Goal: Task Accomplishment & Management: Use online tool/utility

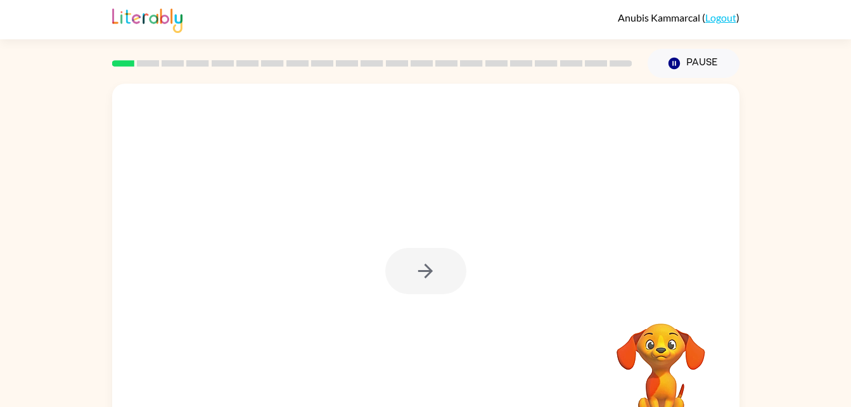
click at [415, 262] on div at bounding box center [425, 271] width 81 height 46
click at [451, 266] on button "button" at bounding box center [425, 271] width 81 height 46
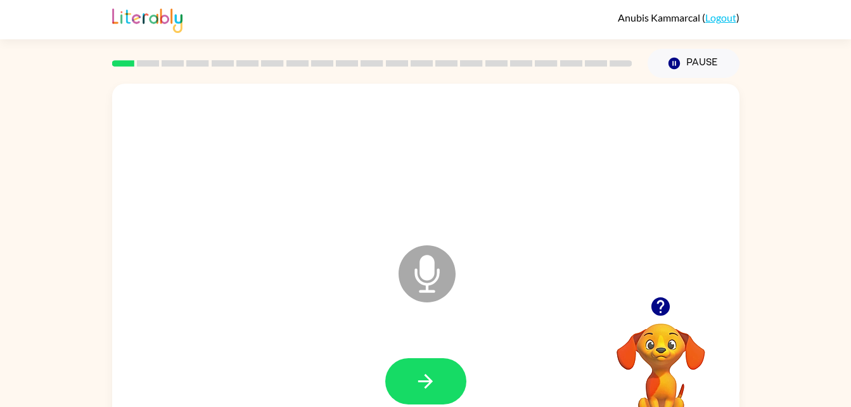
click at [422, 293] on icon at bounding box center [426, 273] width 57 height 57
click at [445, 385] on button "button" at bounding box center [425, 381] width 81 height 46
click at [735, 300] on div "Microphone The Microphone is here when it is your turn to talk" at bounding box center [425, 265] width 627 height 362
drag, startPoint x: 442, startPoint y: 267, endPoint x: 658, endPoint y: 348, distance: 230.5
click at [658, 348] on video "Your browser must support playing .mp4 files to use Literably. Please try using…" at bounding box center [660, 366] width 127 height 127
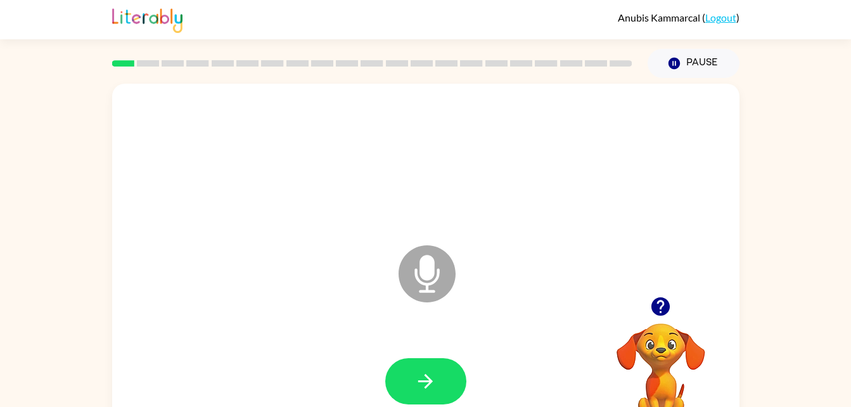
click at [676, 340] on video "Your browser must support playing .mp4 files to use Literably. Please try using…" at bounding box center [660, 366] width 127 height 127
click at [667, 302] on icon "button" at bounding box center [660, 306] width 18 height 18
click at [416, 265] on icon at bounding box center [426, 273] width 57 height 57
click at [509, 274] on icon "Microphone The Microphone is here when it is your turn to talk" at bounding box center [490, 289] width 190 height 95
click at [415, 293] on icon at bounding box center [426, 273] width 57 height 57
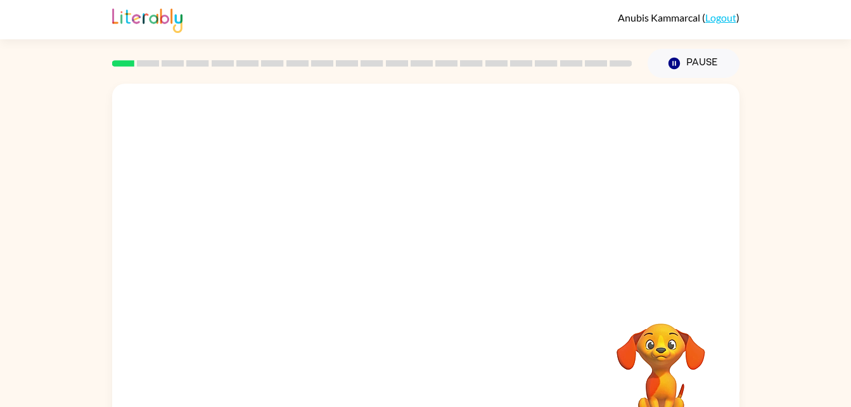
click at [726, 201] on div at bounding box center [425, 190] width 627 height 213
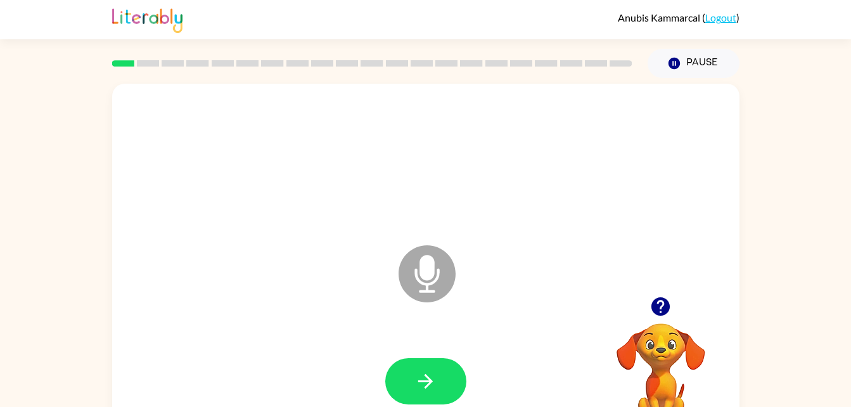
click at [434, 265] on icon "Microphone The Microphone is here when it is your turn to talk" at bounding box center [490, 289] width 190 height 95
click at [683, 170] on div at bounding box center [426, 161] width 602 height 104
click at [656, 300] on icon "button" at bounding box center [660, 306] width 18 height 18
click at [434, 381] on icon "button" at bounding box center [425, 381] width 22 height 22
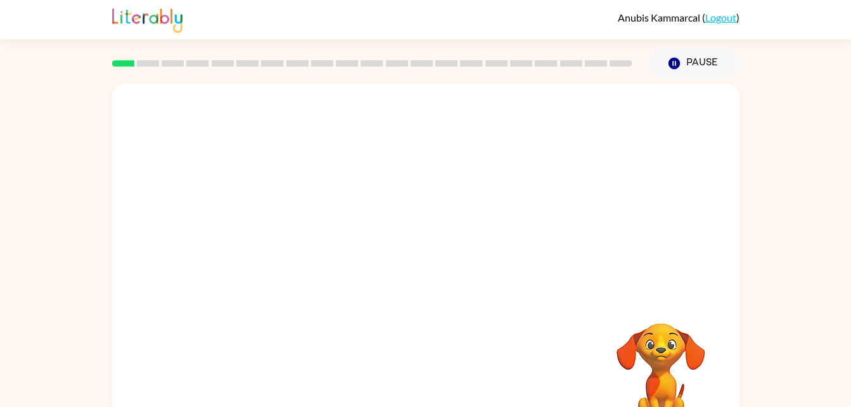
click at [404, 259] on div at bounding box center [395, 242] width 541 height 46
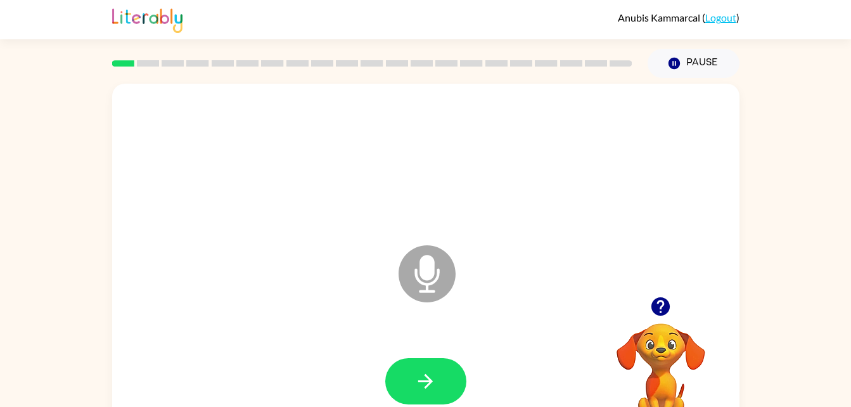
drag, startPoint x: 434, startPoint y: 381, endPoint x: 379, endPoint y: 270, distance: 123.8
click at [379, 270] on div "Microphone The Microphone is here when it is your turn to talk" at bounding box center [425, 265] width 627 height 362
drag, startPoint x: 379, startPoint y: 270, endPoint x: 571, endPoint y: 172, distance: 216.2
click at [571, 172] on div at bounding box center [426, 161] width 602 height 104
click at [482, 308] on icon "Microphone The Microphone is here when it is your turn to talk" at bounding box center [490, 289] width 190 height 95
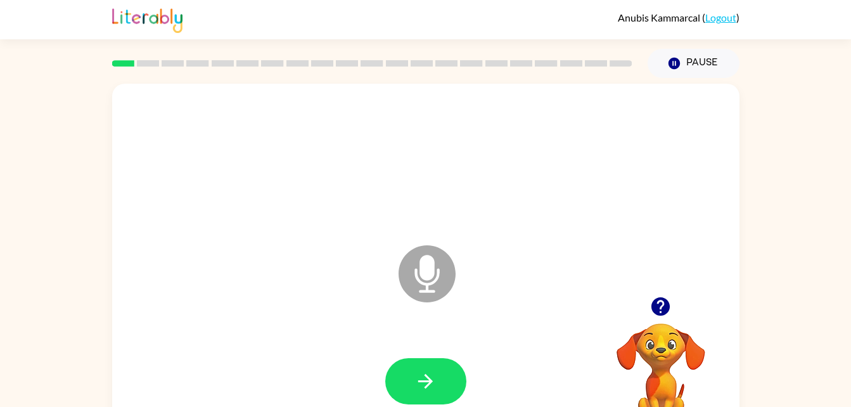
click at [502, 302] on icon "Microphone The Microphone is here when it is your turn to talk" at bounding box center [490, 289] width 190 height 95
click at [426, 382] on icon "button" at bounding box center [425, 381] width 22 height 22
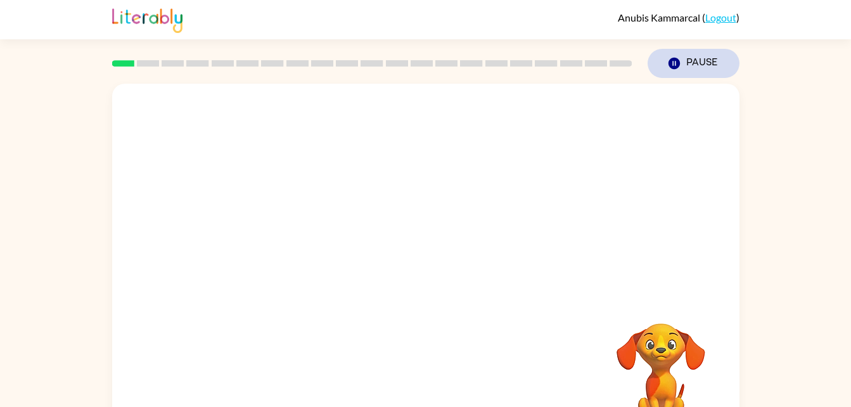
click at [685, 63] on button "Pause Pause" at bounding box center [693, 63] width 92 height 29
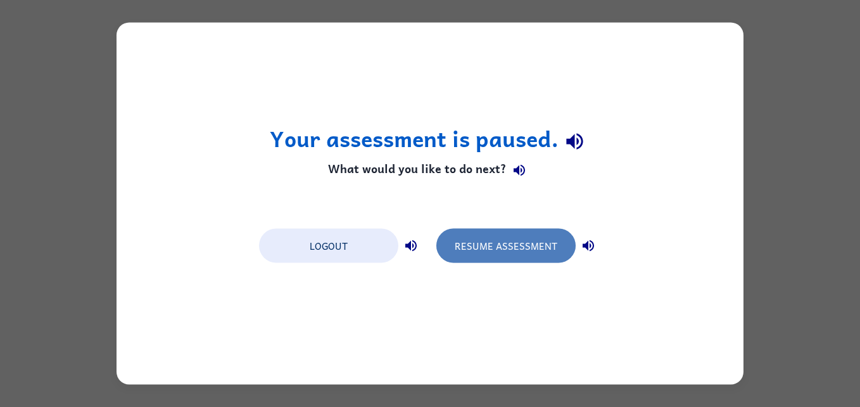
click at [492, 238] on button "Resume Assessment" at bounding box center [505, 246] width 139 height 34
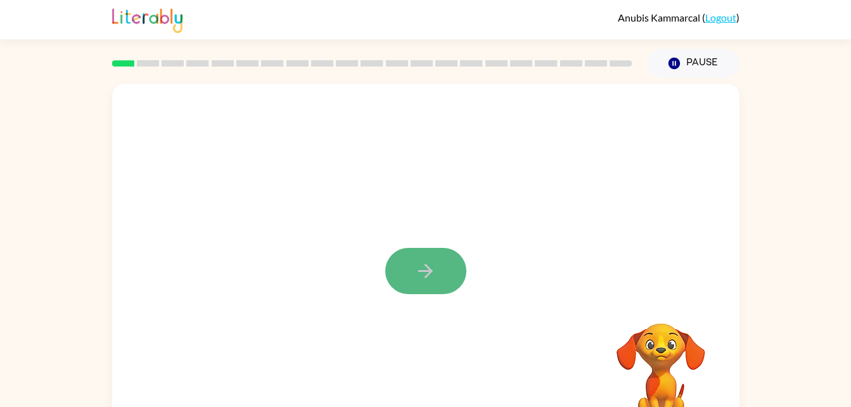
click at [414, 269] on icon "button" at bounding box center [425, 271] width 22 height 22
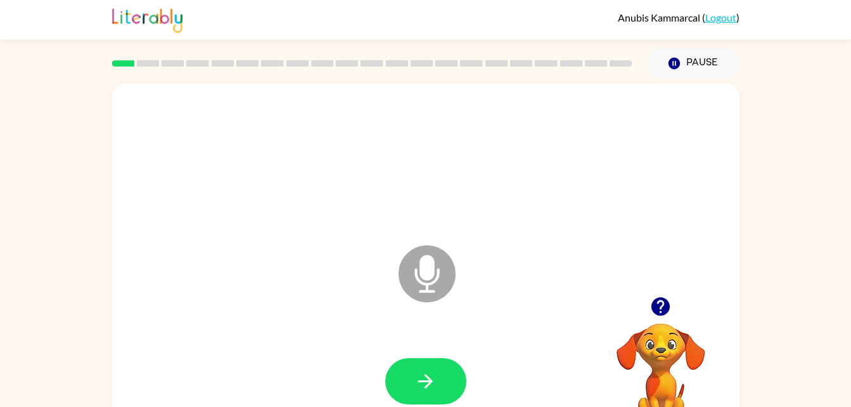
click at [490, 311] on icon "Microphone The Microphone is here when it is your turn to talk" at bounding box center [490, 289] width 190 height 95
click at [440, 365] on button "button" at bounding box center [425, 381] width 81 height 46
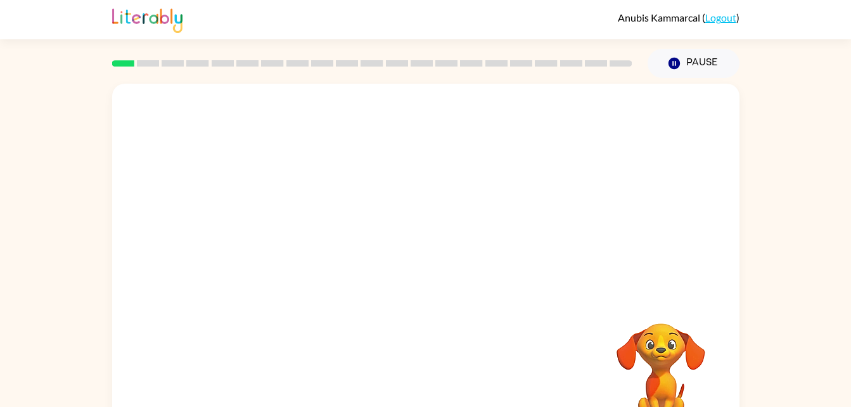
click at [357, 267] on div at bounding box center [425, 265] width 627 height 362
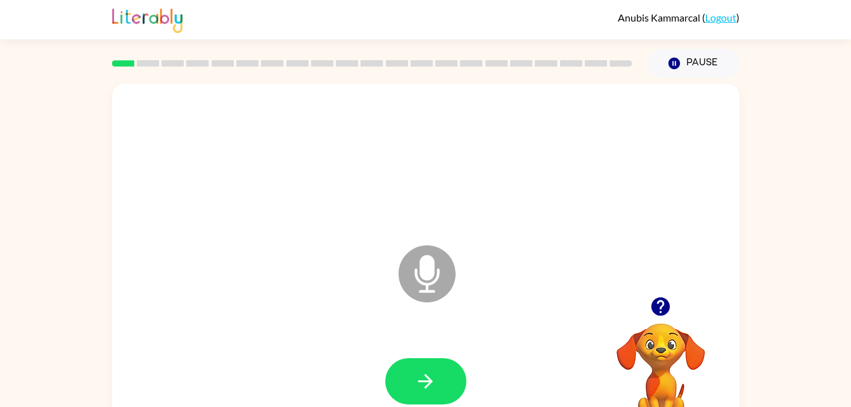
click at [421, 260] on icon "Microphone The Microphone is here when it is your turn to talk" at bounding box center [490, 289] width 190 height 95
click at [428, 268] on icon "Microphone The Microphone is here when it is your turn to talk" at bounding box center [490, 289] width 190 height 95
click at [442, 267] on icon at bounding box center [426, 273] width 57 height 57
click at [419, 258] on icon at bounding box center [426, 273] width 57 height 57
click at [438, 267] on icon at bounding box center [426, 273] width 57 height 57
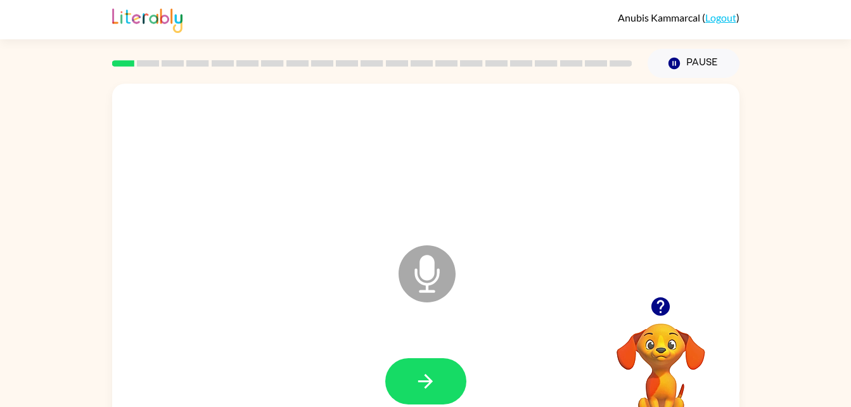
click at [438, 267] on icon at bounding box center [426, 273] width 57 height 57
click at [437, 267] on icon at bounding box center [426, 273] width 57 height 57
drag, startPoint x: 437, startPoint y: 267, endPoint x: 427, endPoint y: 264, distance: 10.6
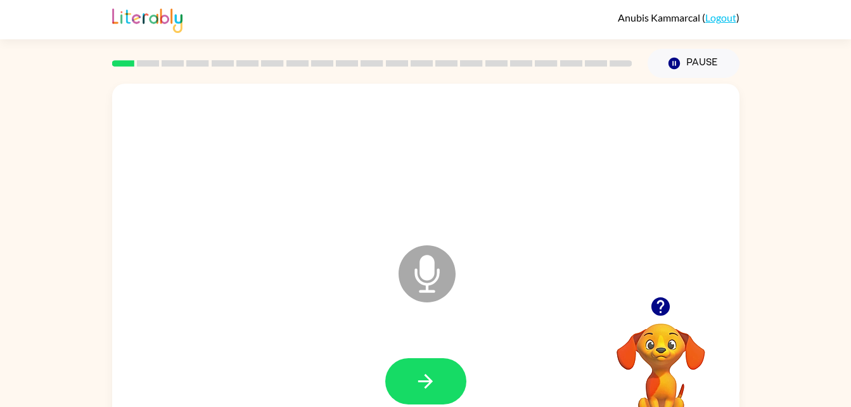
click at [427, 264] on icon "Microphone The Microphone is here when it is your turn to talk" at bounding box center [490, 289] width 190 height 95
click at [428, 270] on icon "Microphone The Microphone is here when it is your turn to talk" at bounding box center [490, 289] width 190 height 95
click at [417, 284] on icon at bounding box center [426, 273] width 57 height 57
click at [424, 377] on icon "button" at bounding box center [425, 381] width 22 height 22
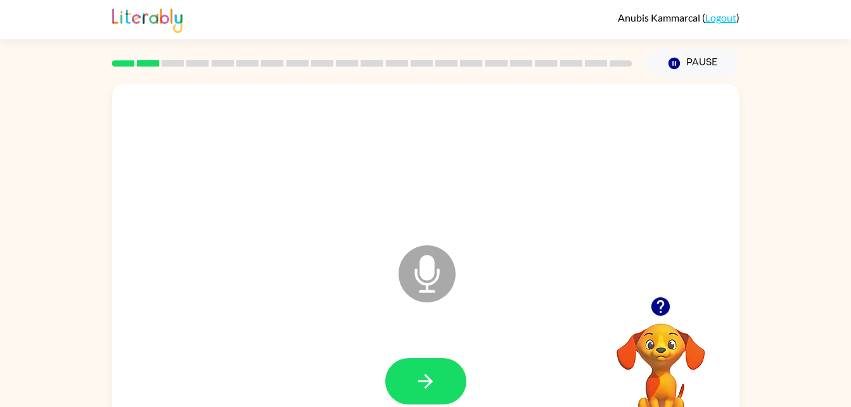
click at [488, 326] on icon "Microphone The Microphone is here when it is your turn to talk" at bounding box center [490, 289] width 190 height 95
click at [675, 306] on button "button" at bounding box center [660, 306] width 32 height 32
click at [449, 262] on icon at bounding box center [426, 273] width 57 height 57
click at [419, 265] on icon "Microphone The Microphone is here when it is your turn to talk" at bounding box center [490, 289] width 190 height 95
drag, startPoint x: 450, startPoint y: 307, endPoint x: 440, endPoint y: 297, distance: 14.3
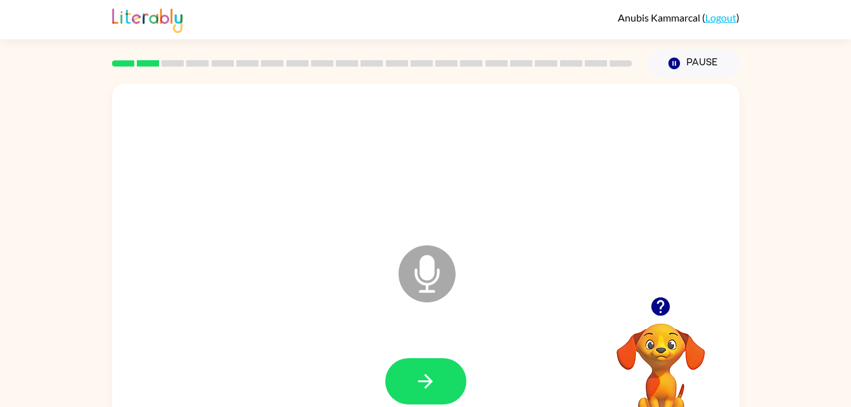
click at [440, 297] on icon "Microphone The Microphone is here when it is your turn to talk" at bounding box center [490, 289] width 190 height 95
drag, startPoint x: 440, startPoint y: 297, endPoint x: 448, endPoint y: 295, distance: 7.8
click at [448, 295] on icon "Microphone The Microphone is here when it is your turn to talk" at bounding box center [490, 289] width 190 height 95
click at [452, 300] on icon "Microphone The Microphone is here when it is your turn to talk" at bounding box center [490, 289] width 190 height 95
click at [457, 380] on button "button" at bounding box center [425, 381] width 81 height 46
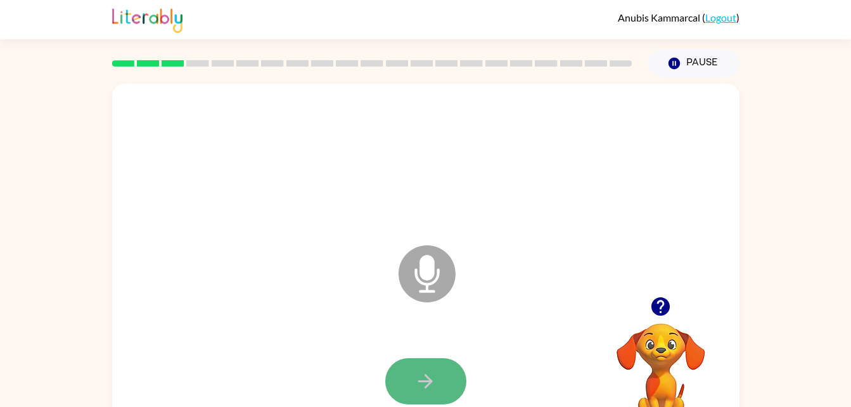
click at [433, 385] on icon "button" at bounding box center [425, 381] width 22 height 22
click at [418, 270] on icon at bounding box center [426, 273] width 57 height 57
click at [425, 282] on icon at bounding box center [426, 273] width 57 height 57
click at [435, 372] on icon "button" at bounding box center [425, 381] width 22 height 22
click at [429, 262] on icon "Microphone The Microphone is here when it is your turn to talk" at bounding box center [490, 289] width 190 height 95
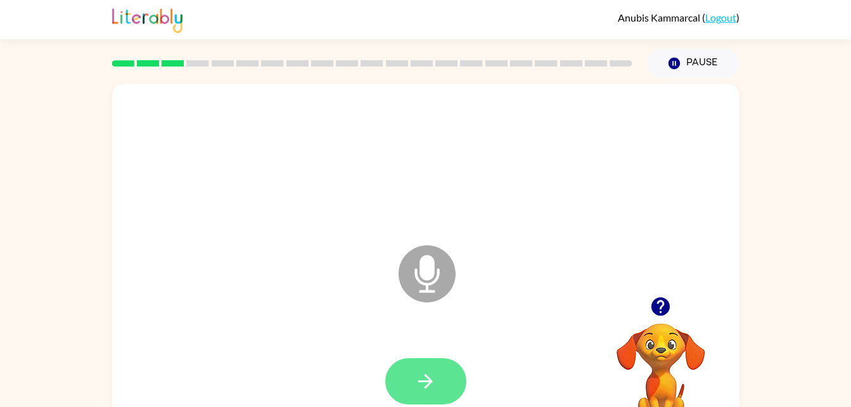
drag, startPoint x: 428, startPoint y: 267, endPoint x: 414, endPoint y: 378, distance: 111.7
click at [414, 378] on div "Microphone The Microphone is here when it is your turn to talk" at bounding box center [425, 265] width 627 height 362
click at [414, 378] on icon "button" at bounding box center [425, 381] width 22 height 22
click at [435, 261] on icon at bounding box center [426, 273] width 57 height 57
click at [447, 377] on button "button" at bounding box center [425, 381] width 81 height 46
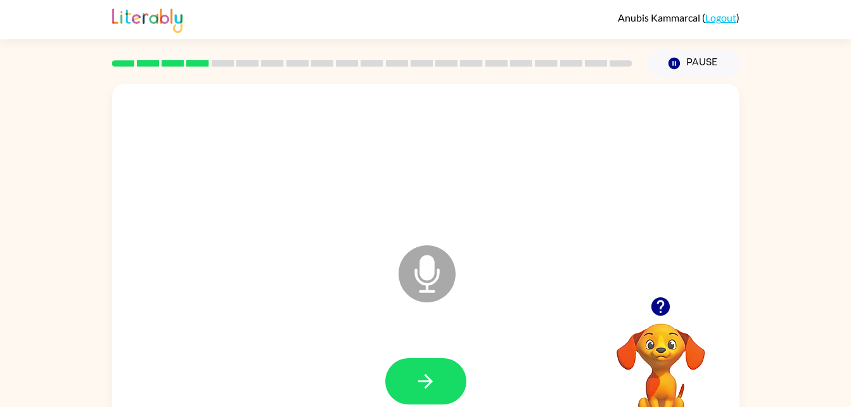
click at [424, 272] on icon "Microphone The Microphone is here when it is your turn to talk" at bounding box center [490, 289] width 190 height 95
click at [442, 390] on button "button" at bounding box center [425, 381] width 81 height 46
click at [417, 267] on icon at bounding box center [426, 273] width 57 height 57
click at [448, 388] on button "button" at bounding box center [425, 381] width 81 height 46
click at [426, 364] on button "button" at bounding box center [425, 381] width 81 height 46
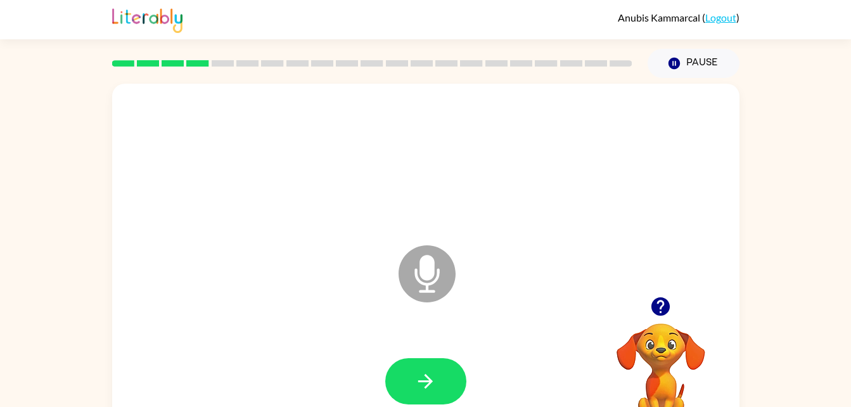
click at [430, 262] on icon "Microphone The Microphone is here when it is your turn to talk" at bounding box center [490, 289] width 190 height 95
click at [452, 362] on button "button" at bounding box center [425, 381] width 81 height 46
drag, startPoint x: 433, startPoint y: 250, endPoint x: 425, endPoint y: 359, distance: 109.3
click at [425, 359] on div "Microphone The Microphone is here when it is your turn to talk" at bounding box center [425, 265] width 627 height 362
click at [425, 359] on button "button" at bounding box center [425, 381] width 81 height 46
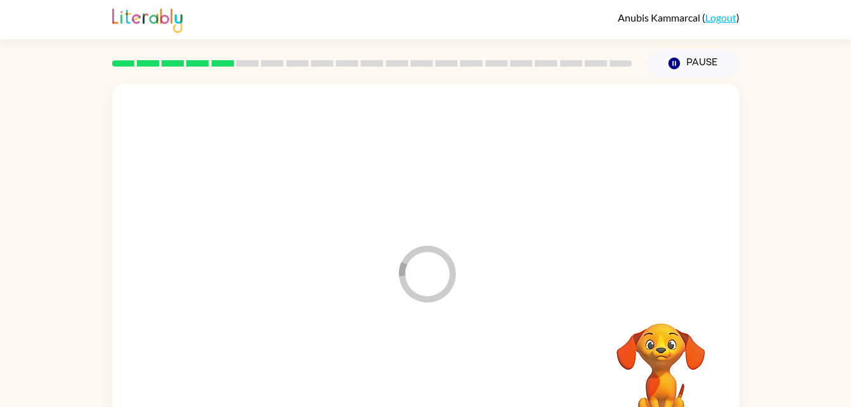
click at [522, 321] on div "Loader Your response is being sent to our graders" at bounding box center [425, 265] width 627 height 362
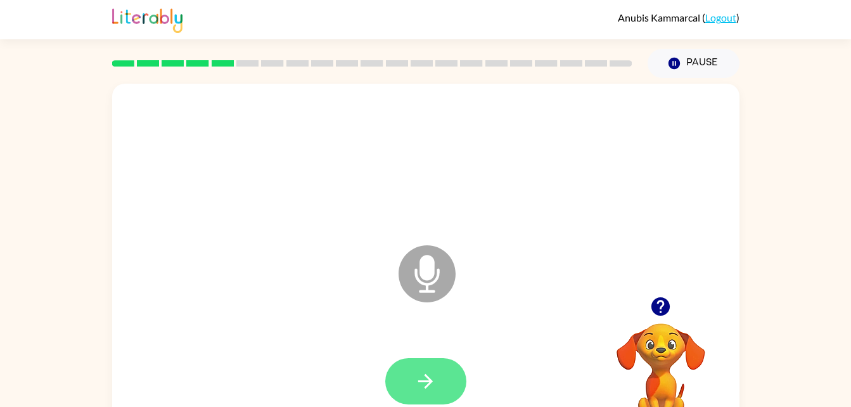
click at [398, 380] on button "button" at bounding box center [425, 381] width 81 height 46
click at [431, 275] on icon "Microphone The Microphone is here when it is your turn to talk" at bounding box center [490, 289] width 190 height 95
click at [433, 371] on icon "button" at bounding box center [425, 381] width 22 height 22
click at [428, 274] on icon "Microphone The Microphone is here when it is your turn to talk" at bounding box center [490, 289] width 190 height 95
click at [431, 391] on icon "button" at bounding box center [425, 381] width 22 height 22
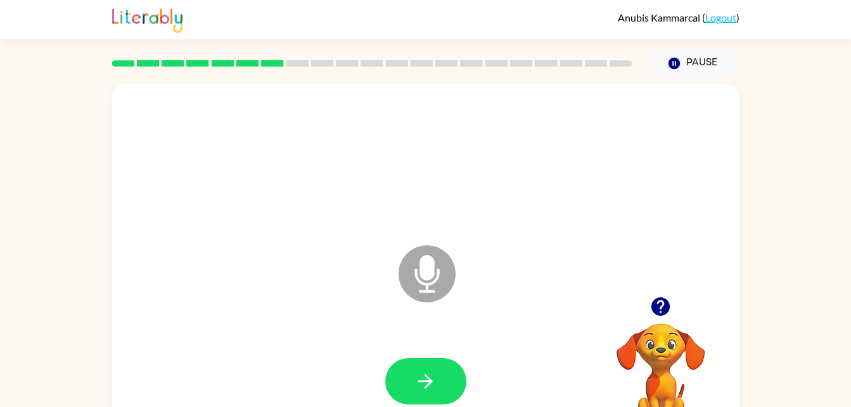
click at [427, 277] on icon "Microphone The Microphone is here when it is your turn to talk" at bounding box center [490, 289] width 190 height 95
click at [435, 381] on icon "button" at bounding box center [425, 381] width 22 height 22
click at [432, 285] on icon at bounding box center [426, 273] width 57 height 57
click at [450, 365] on button "button" at bounding box center [425, 381] width 81 height 46
click at [422, 270] on icon "Microphone The Microphone is here when it is your turn to talk" at bounding box center [490, 289] width 190 height 95
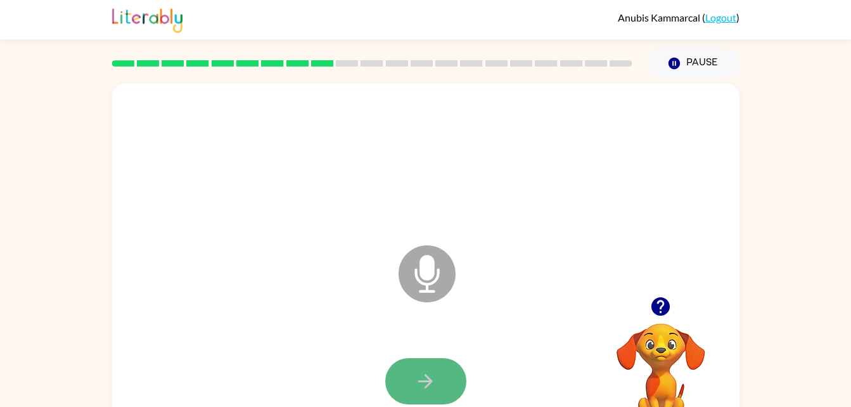
click at [448, 381] on button "button" at bounding box center [425, 381] width 81 height 46
click at [428, 277] on icon "Microphone The Microphone is here when it is your turn to talk" at bounding box center [490, 289] width 190 height 95
click at [425, 365] on button "button" at bounding box center [425, 381] width 81 height 46
click at [431, 288] on icon at bounding box center [426, 273] width 57 height 57
click at [445, 395] on button "button" at bounding box center [425, 381] width 81 height 46
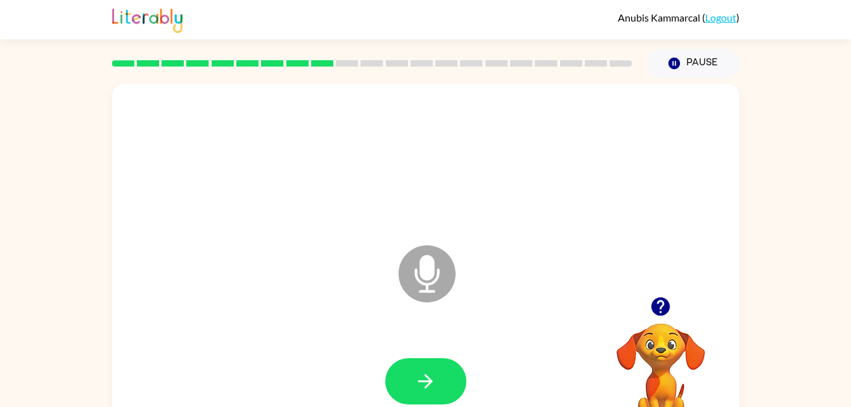
drag, startPoint x: 435, startPoint y: 303, endPoint x: 431, endPoint y: 281, distance: 22.5
click at [431, 281] on icon "Microphone The Microphone is here when it is your turn to talk" at bounding box center [490, 289] width 190 height 95
drag, startPoint x: 416, startPoint y: 270, endPoint x: 438, endPoint y: 280, distance: 24.1
click at [438, 280] on icon "Microphone The Microphone is here when it is your turn to talk" at bounding box center [490, 289] width 190 height 95
click at [431, 369] on button "button" at bounding box center [425, 381] width 81 height 46
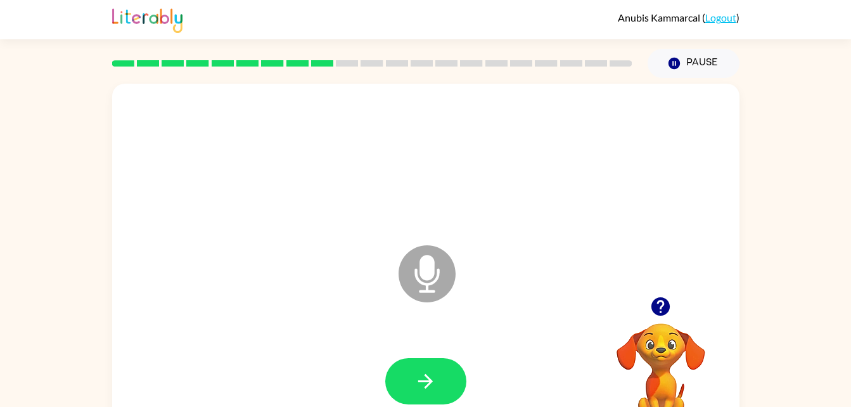
drag, startPoint x: 442, startPoint y: 304, endPoint x: 418, endPoint y: 268, distance: 43.4
click at [418, 268] on icon at bounding box center [426, 273] width 57 height 57
click at [431, 386] on icon "button" at bounding box center [425, 381] width 22 height 22
drag, startPoint x: 427, startPoint y: 252, endPoint x: 426, endPoint y: 268, distance: 15.9
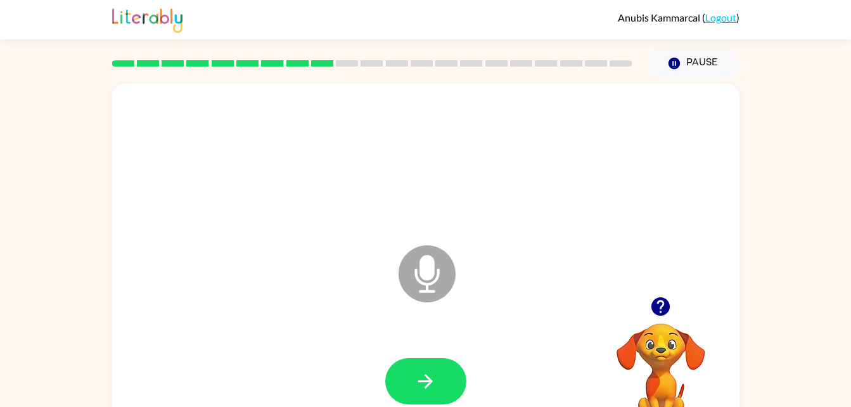
click at [426, 268] on icon "Microphone The Microphone is here when it is your turn to talk" at bounding box center [490, 289] width 190 height 95
click at [421, 375] on icon "button" at bounding box center [425, 381] width 22 height 22
click at [425, 281] on icon at bounding box center [426, 273] width 57 height 57
click at [433, 387] on icon "button" at bounding box center [425, 381] width 22 height 22
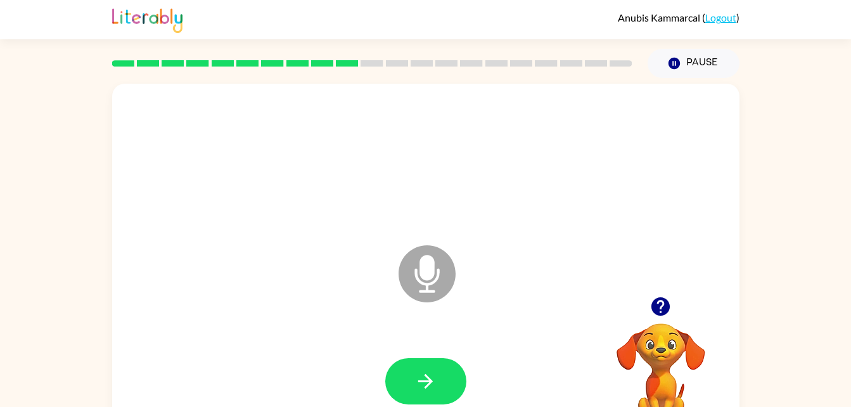
click at [662, 322] on div at bounding box center [660, 306] width 127 height 32
click at [665, 364] on video "Your browser must support playing .mp4 files to use Literably. Please try using…" at bounding box center [660, 366] width 127 height 127
click at [667, 290] on div at bounding box center [660, 306] width 127 height 32
drag, startPoint x: 412, startPoint y: 271, endPoint x: 428, endPoint y: 270, distance: 15.8
click at [428, 270] on icon "Microphone The Microphone is here when it is your turn to talk" at bounding box center [490, 289] width 190 height 95
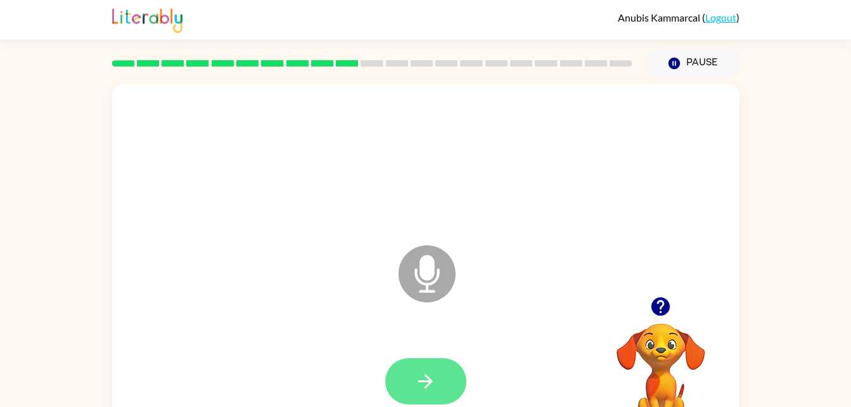
click at [436, 373] on icon "button" at bounding box center [425, 381] width 22 height 22
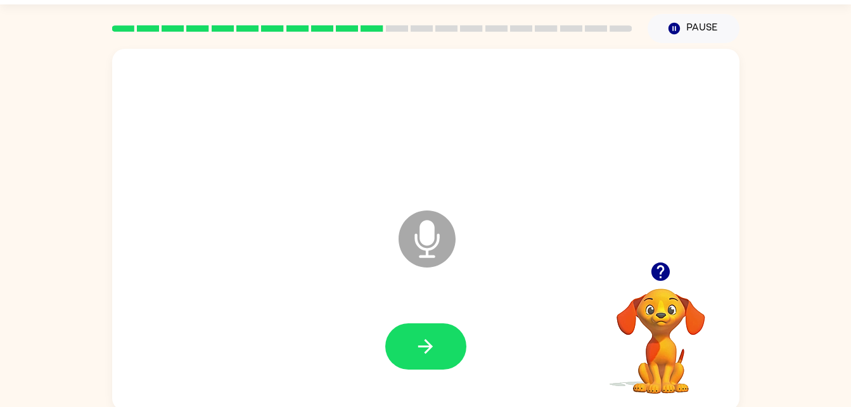
scroll to position [39, 0]
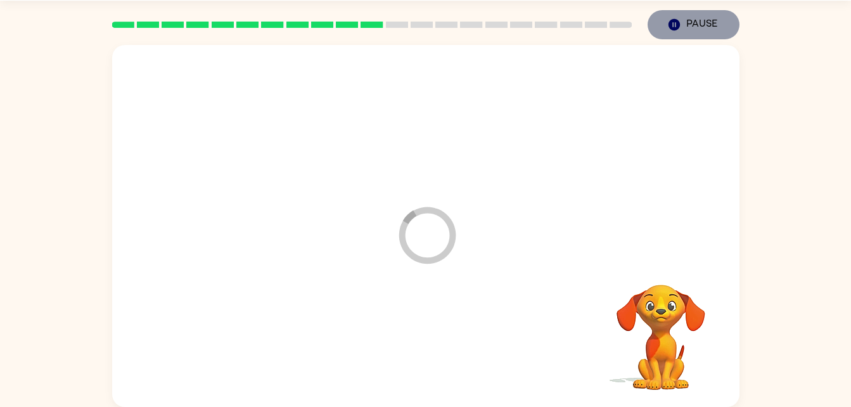
drag, startPoint x: 426, startPoint y: 307, endPoint x: 688, endPoint y: 31, distance: 380.4
click at [688, 31] on button "Pause Pause" at bounding box center [693, 24] width 92 height 29
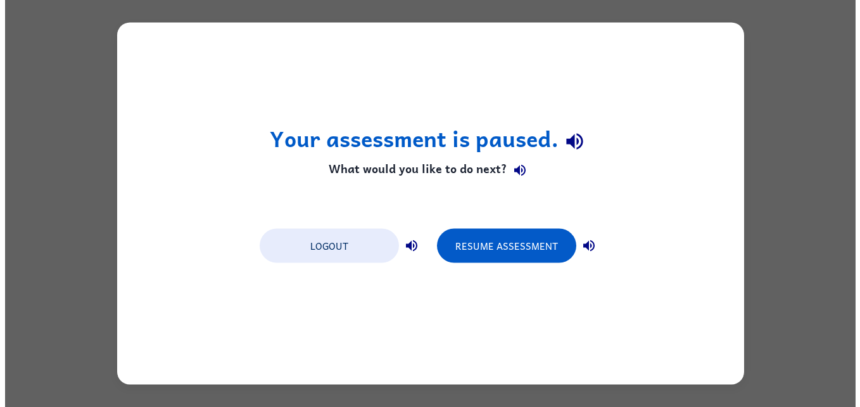
scroll to position [0, 0]
